Goal: Navigation & Orientation: Understand site structure

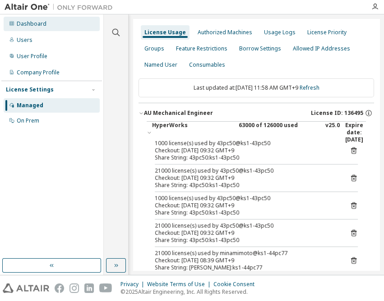
drag, startPoint x: 0, startPoint y: 0, endPoint x: 35, endPoint y: 22, distance: 41.1
click at [33, 22] on div "Dashboard" at bounding box center [32, 23] width 30 height 7
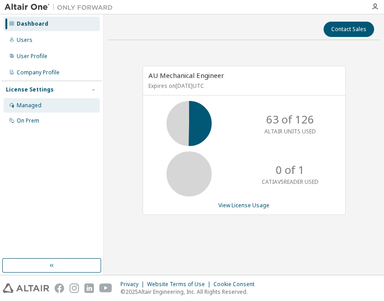
click at [27, 102] on div "Managed" at bounding box center [29, 105] width 25 height 7
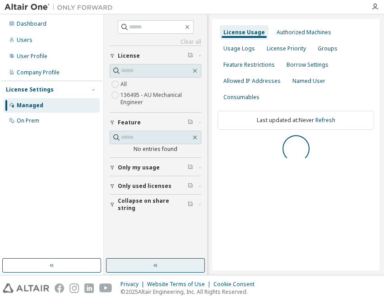
click at [173, 263] on button "button" at bounding box center [155, 265] width 99 height 14
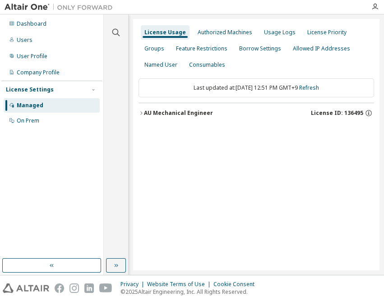
click at [197, 114] on div "AU Mechanical Engineer" at bounding box center [178, 113] width 69 height 7
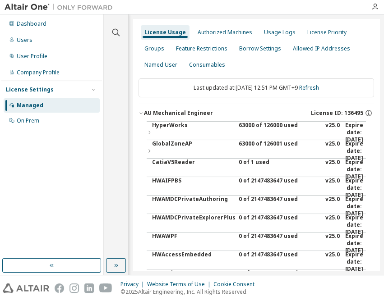
click at [249, 127] on div "63000 of 126000 used" at bounding box center [278, 133] width 81 height 22
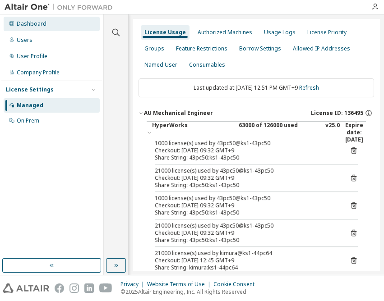
click at [37, 25] on div "Dashboard" at bounding box center [32, 23] width 30 height 7
